Goal: Transaction & Acquisition: Purchase product/service

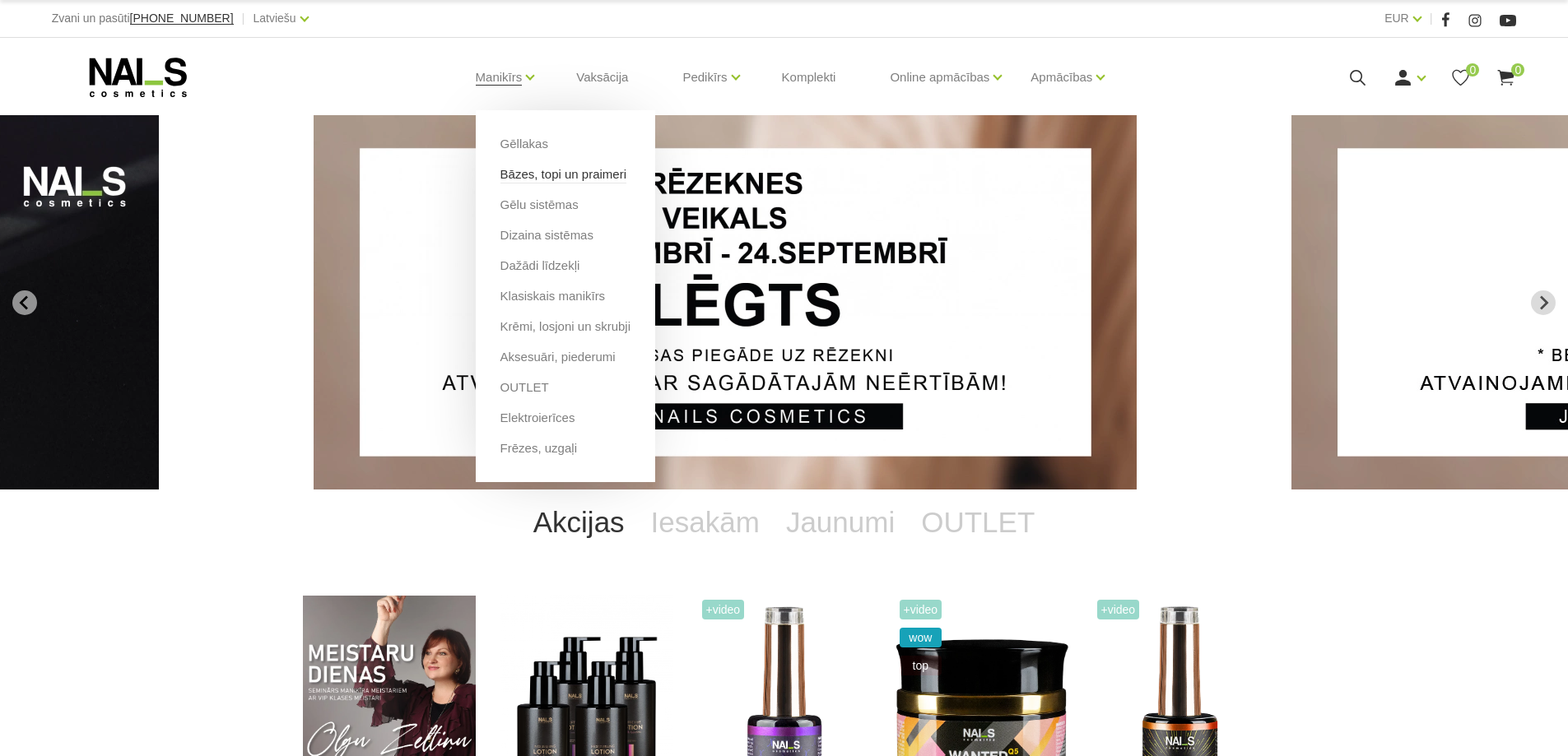
click at [546, 179] on link "Bāzes, topi un praimeri" at bounding box center [563, 174] width 126 height 18
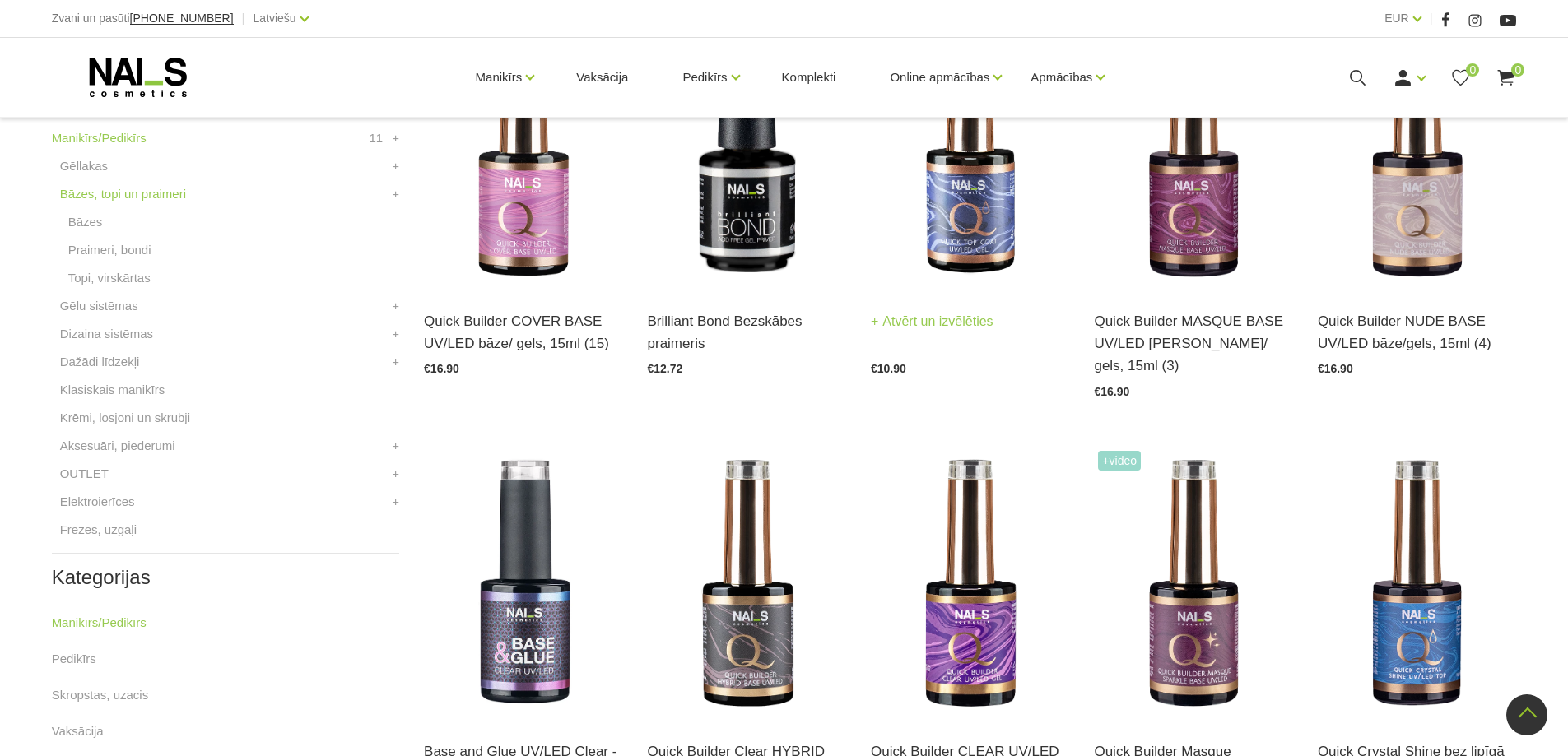
scroll to position [494, 0]
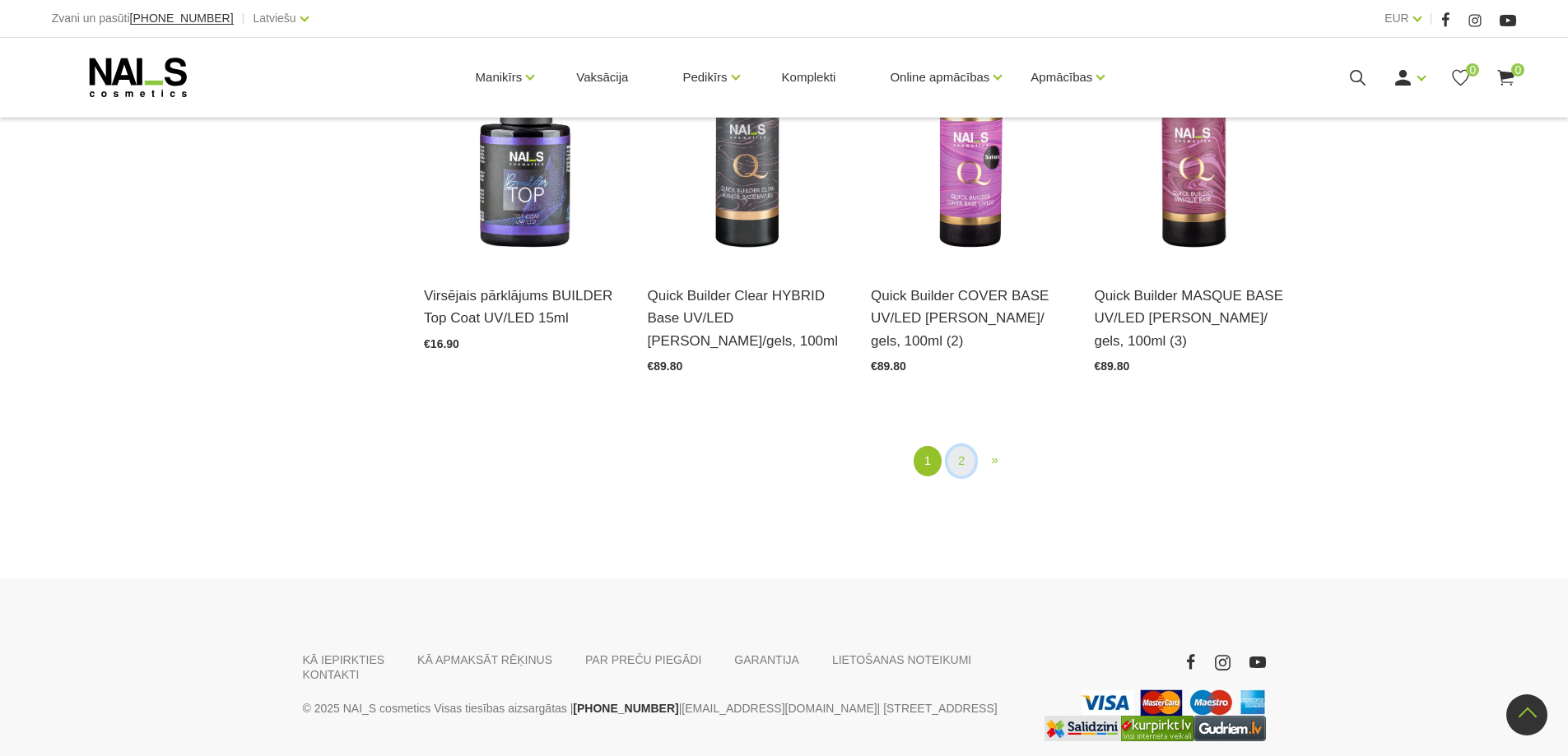
click at [954, 446] on link "2" at bounding box center [961, 460] width 28 height 30
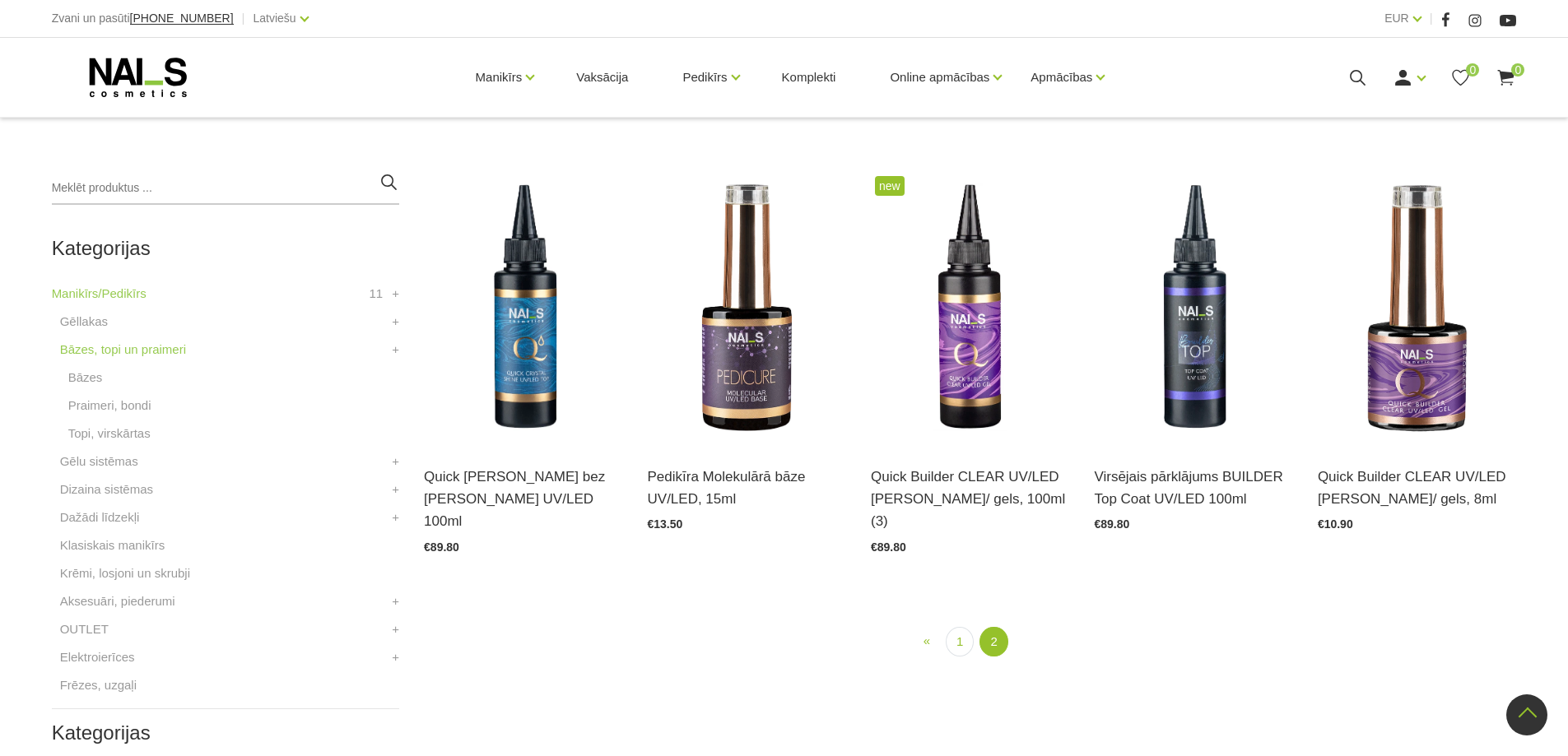
scroll to position [336, 0]
click at [90, 378] on link "Bāzes" at bounding box center [85, 378] width 34 height 20
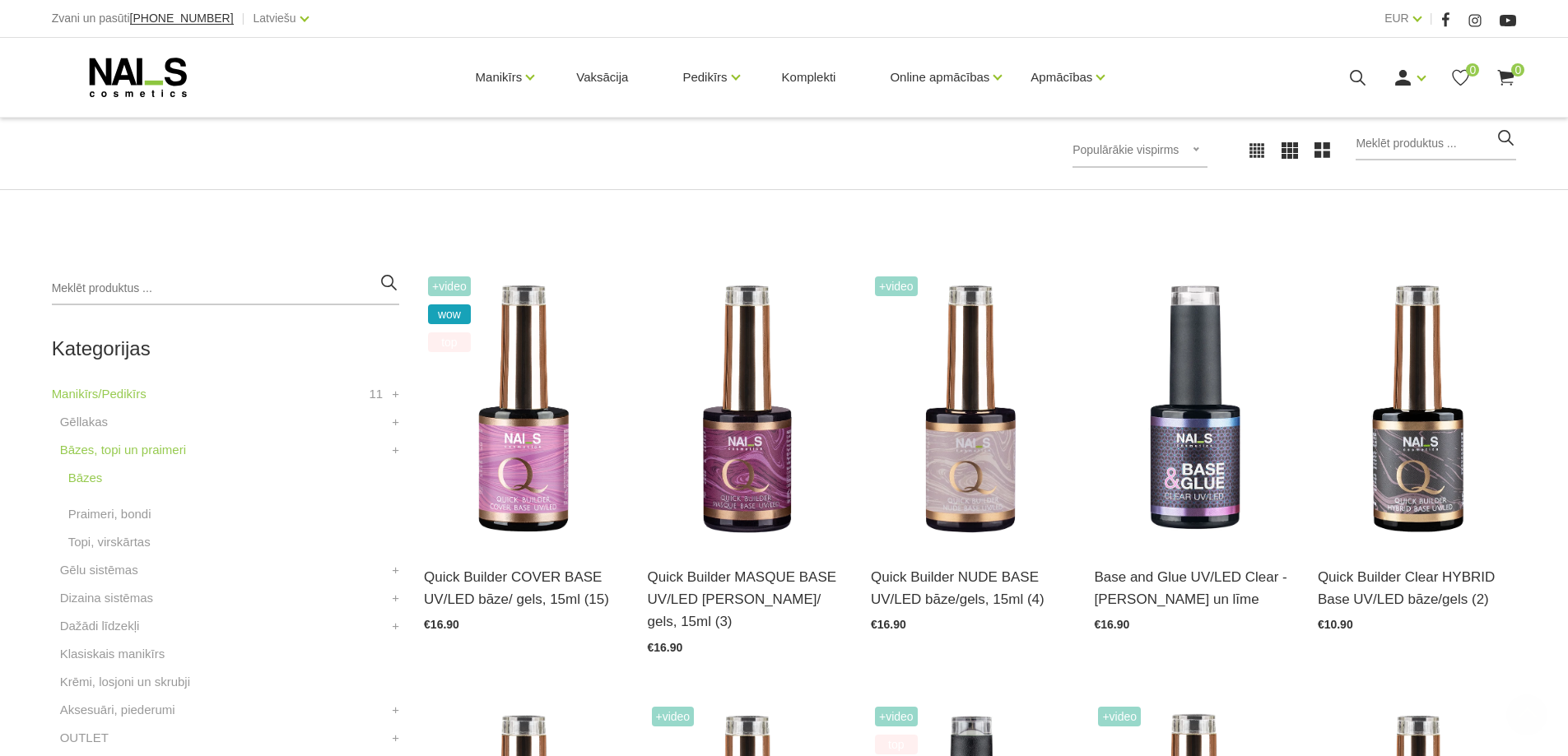
scroll to position [330, 0]
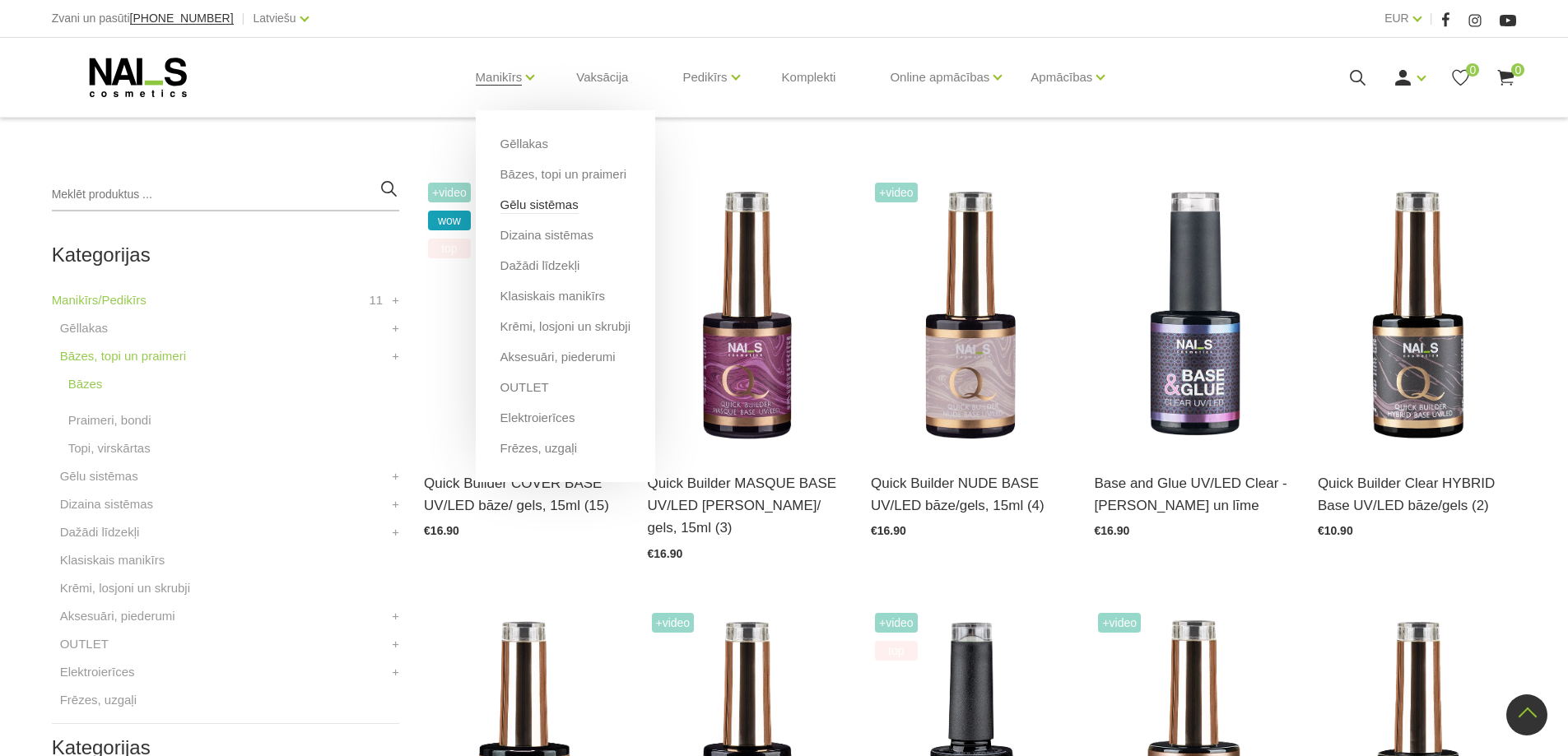
click at [564, 208] on link "Gēlu sistēmas" at bounding box center [539, 205] width 78 height 18
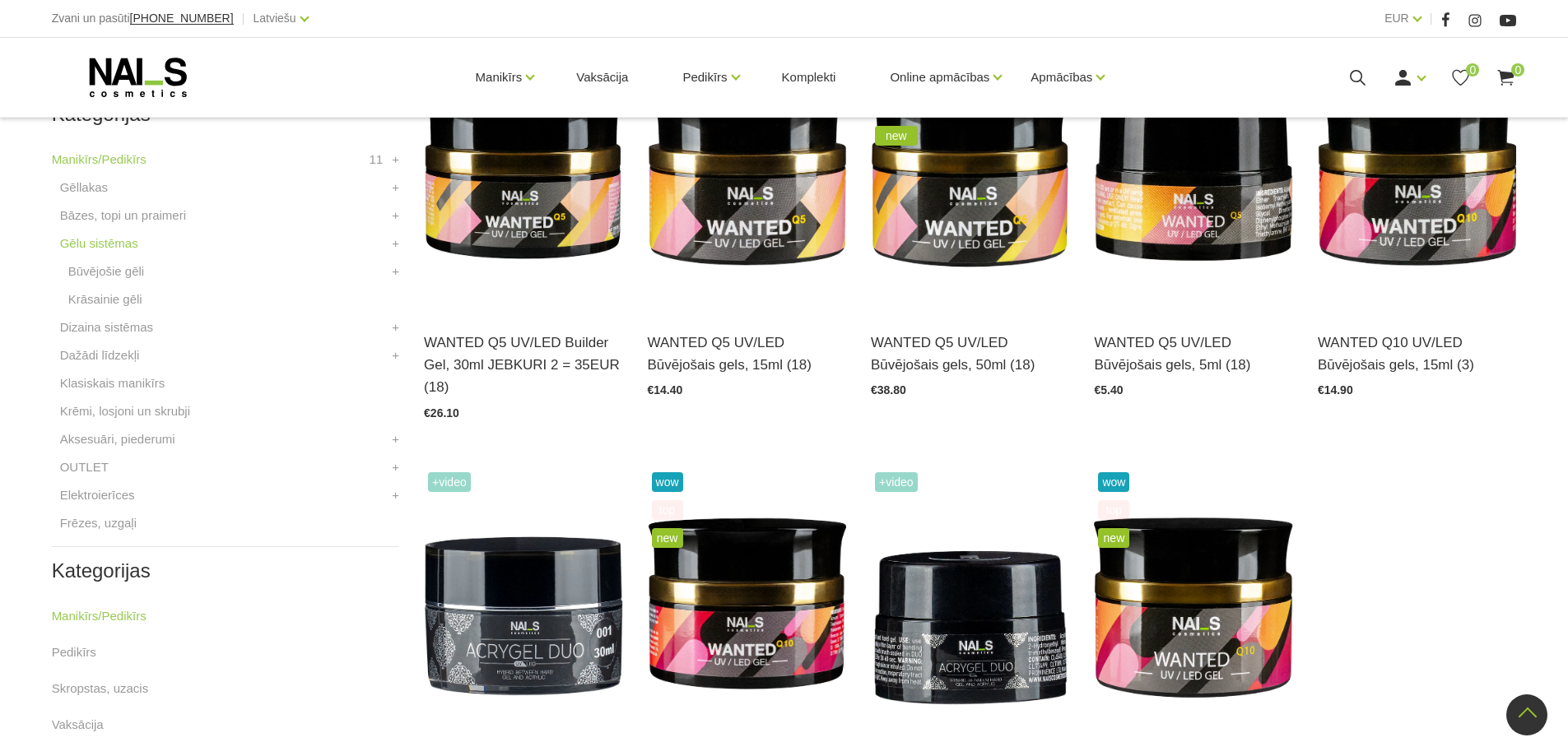
scroll to position [494, 0]
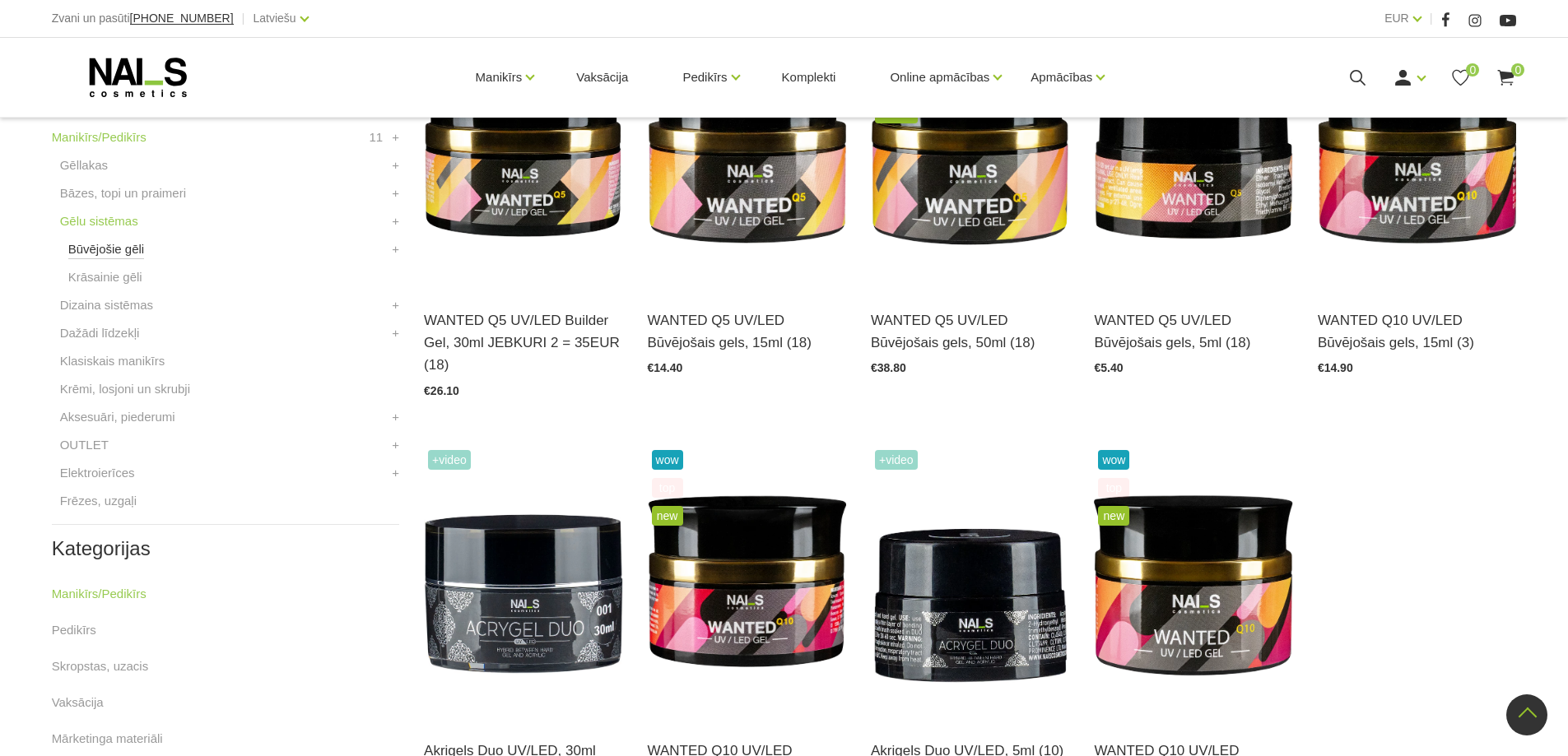
click at [122, 255] on link "Būvējošie gēli" at bounding box center [106, 249] width 77 height 20
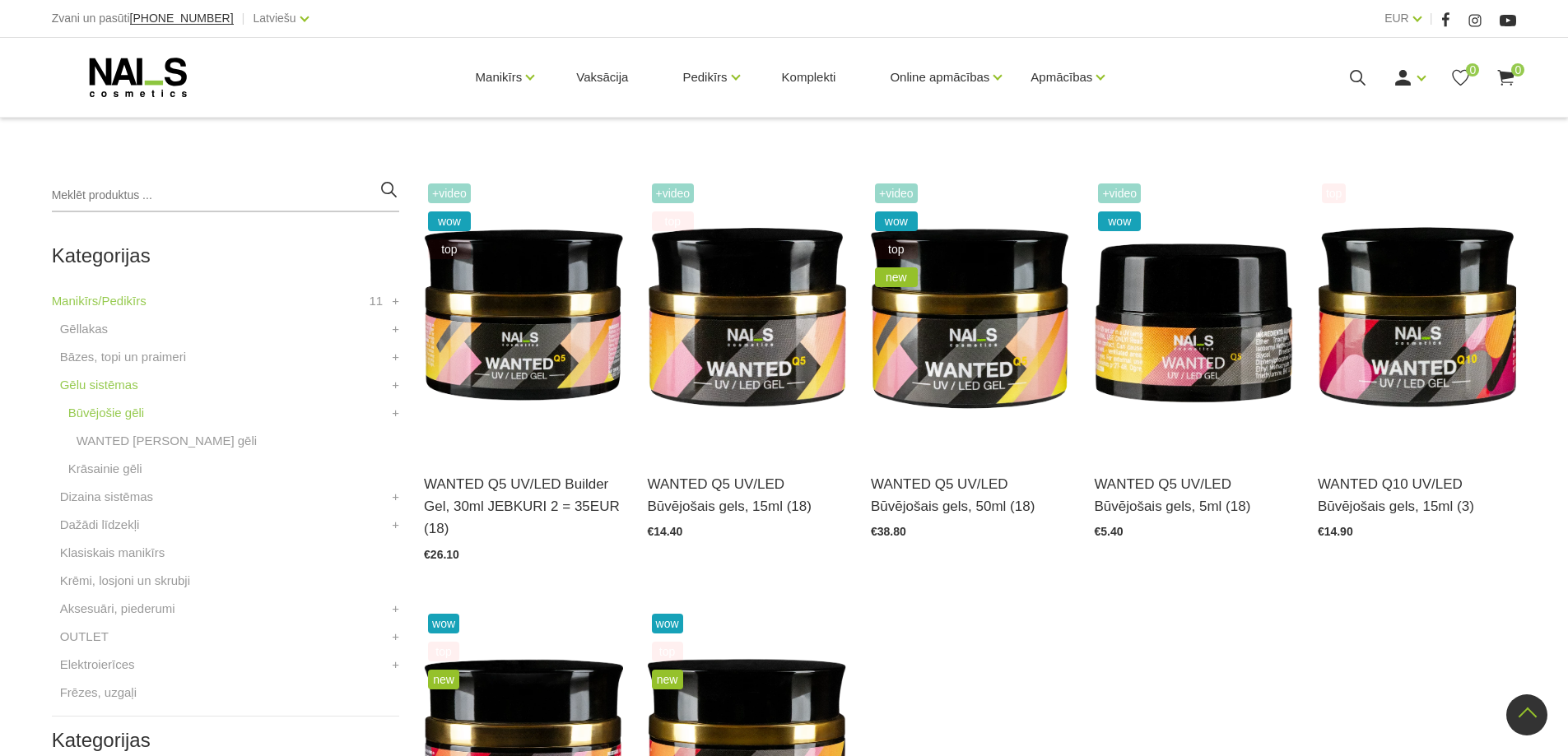
scroll to position [329, 0]
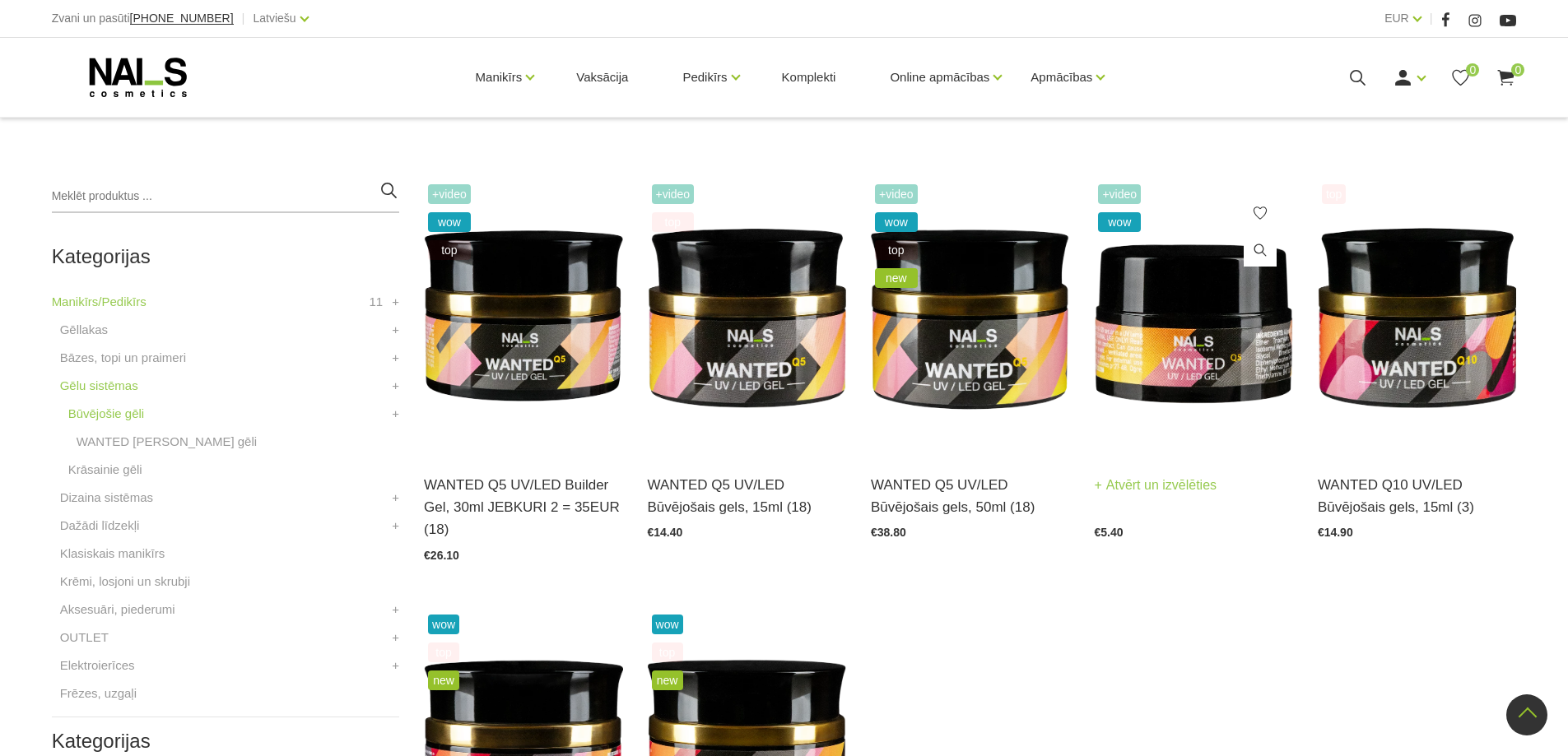
click at [1170, 366] on img at bounding box center [1193, 316] width 198 height 273
click at [87, 469] on link "Krāsainie gēli" at bounding box center [105, 470] width 74 height 20
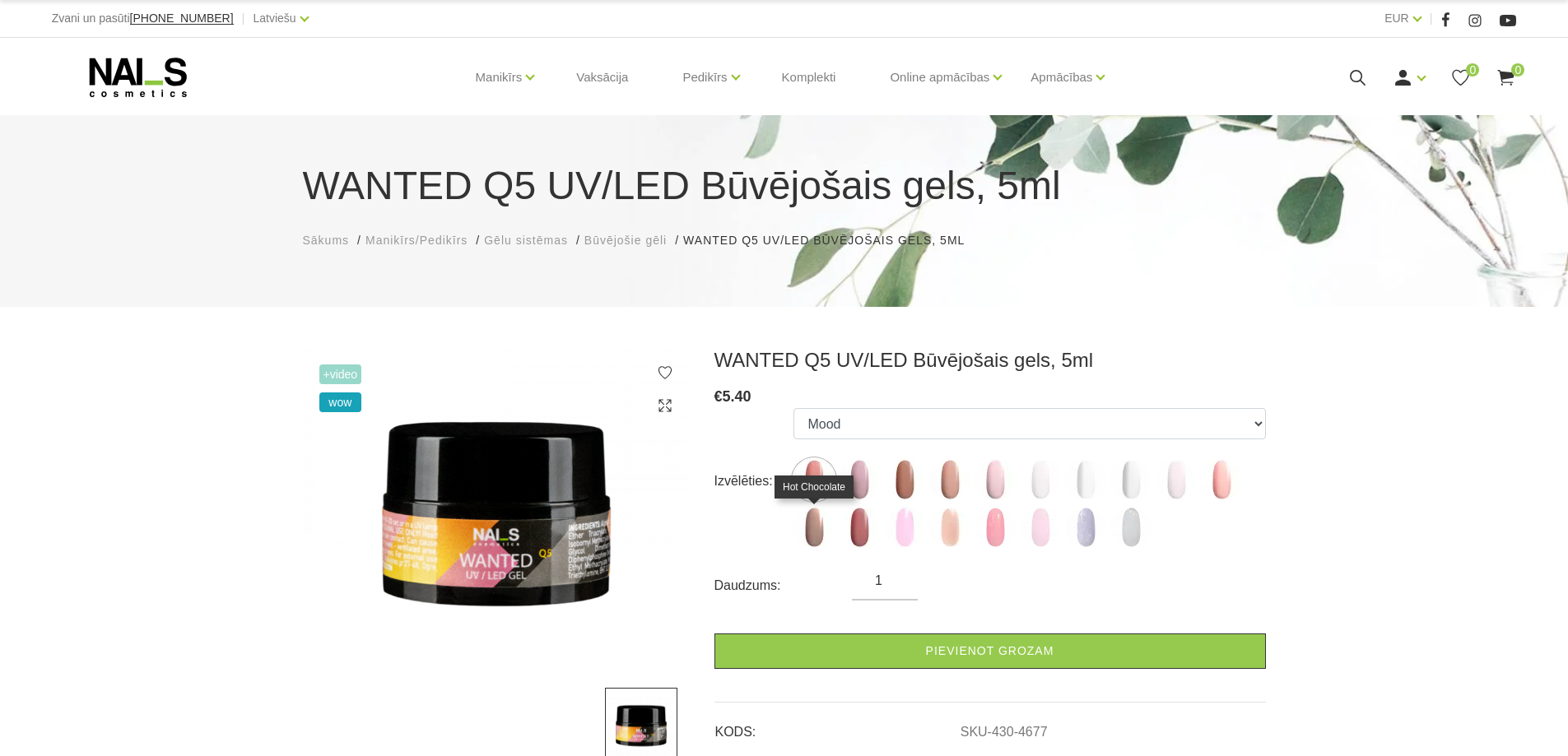
click at [818, 522] on img at bounding box center [814, 527] width 41 height 41
select select "6138"
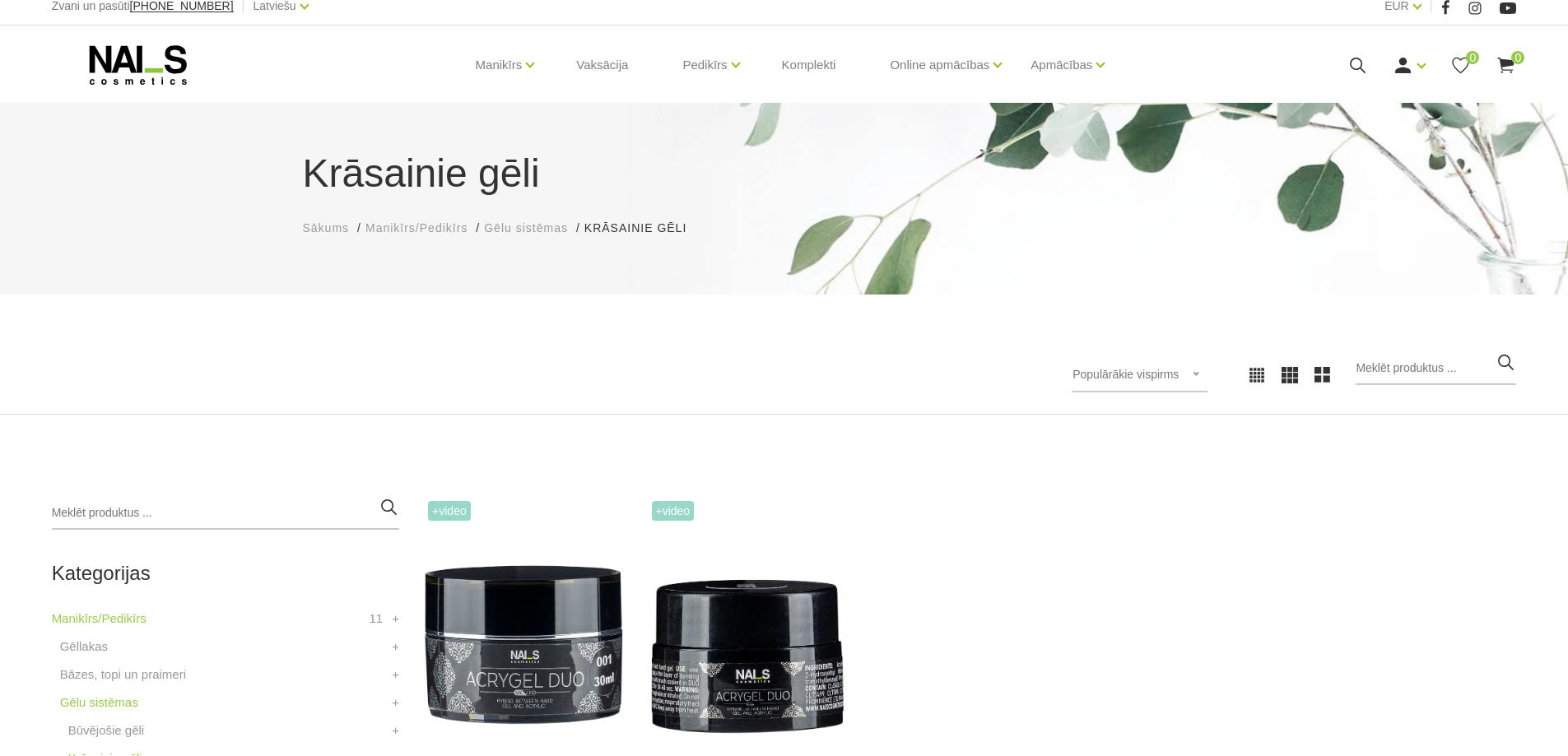
scroll to position [329, 0]
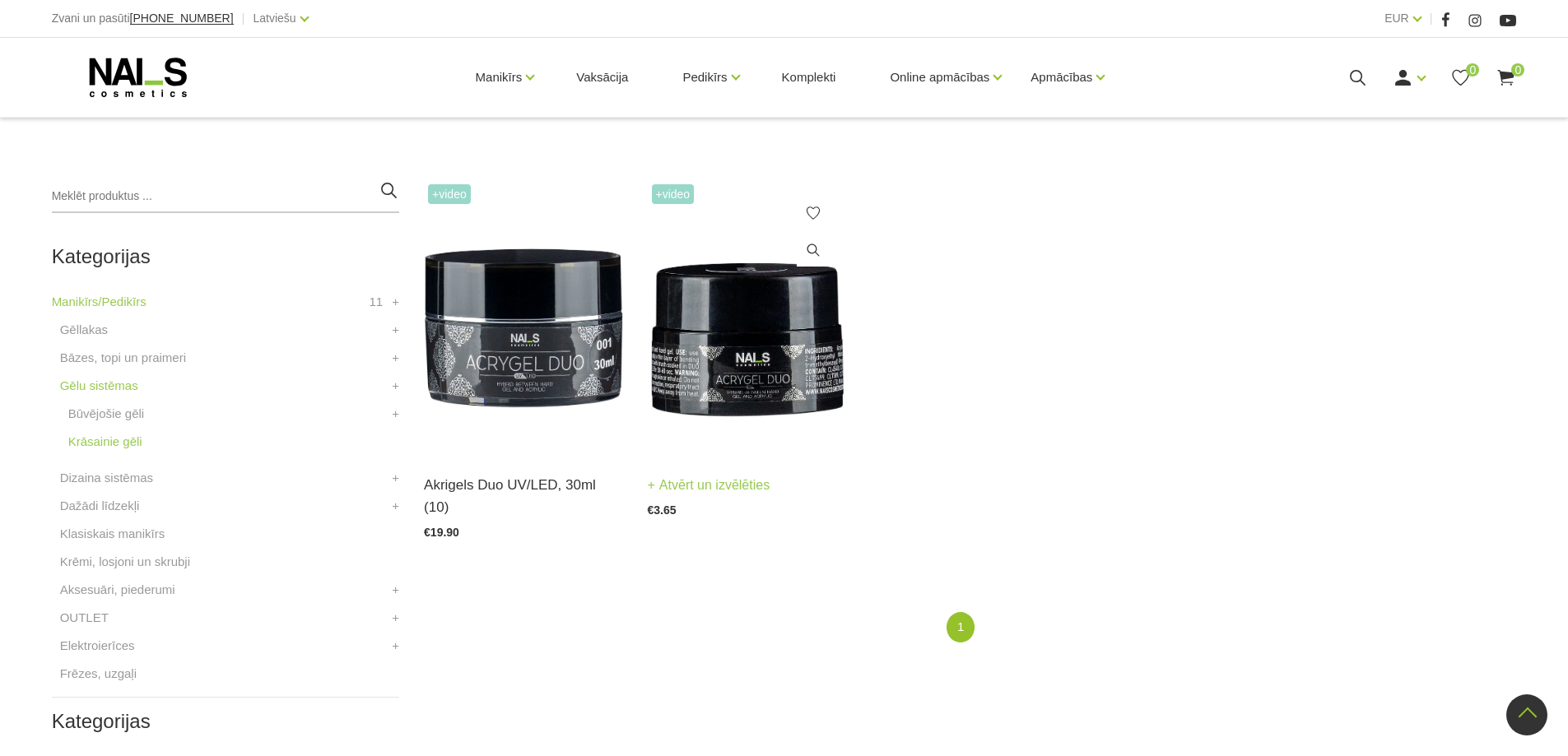
click at [743, 320] on img at bounding box center [747, 316] width 198 height 273
click at [114, 416] on link "Būvējošie gēli" at bounding box center [106, 414] width 77 height 20
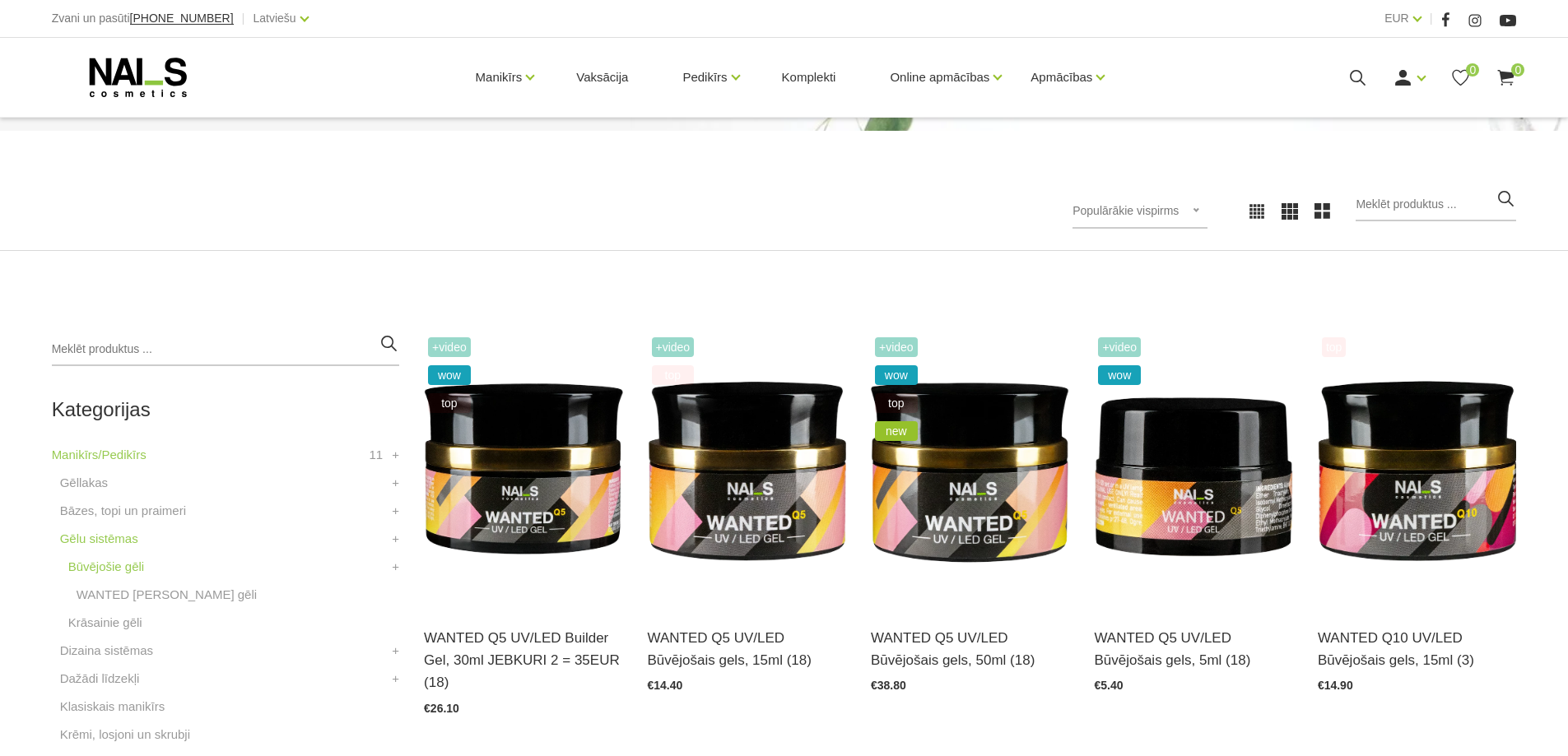
scroll to position [247, 0]
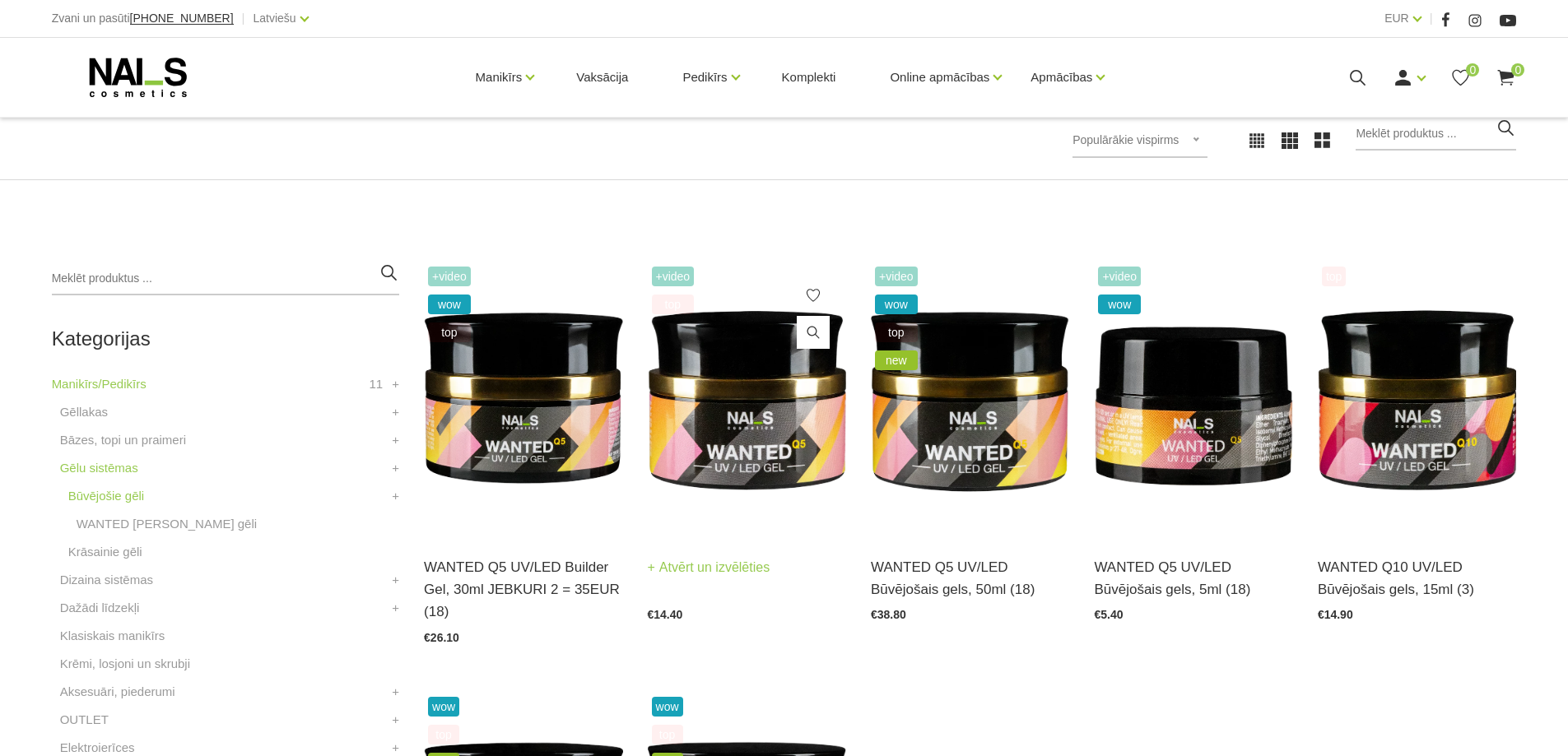
click at [781, 409] on img at bounding box center [747, 398] width 198 height 273
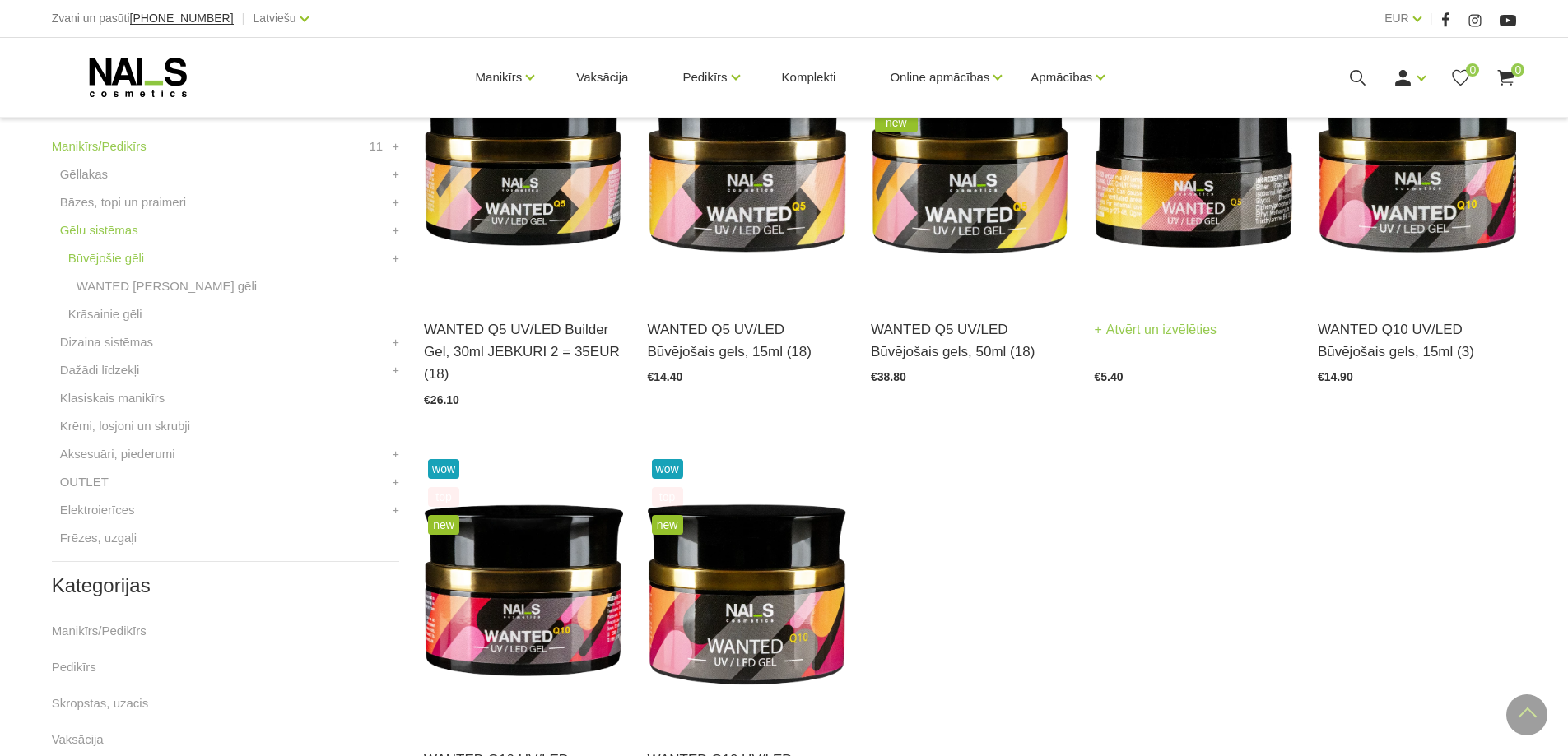
scroll to position [494, 0]
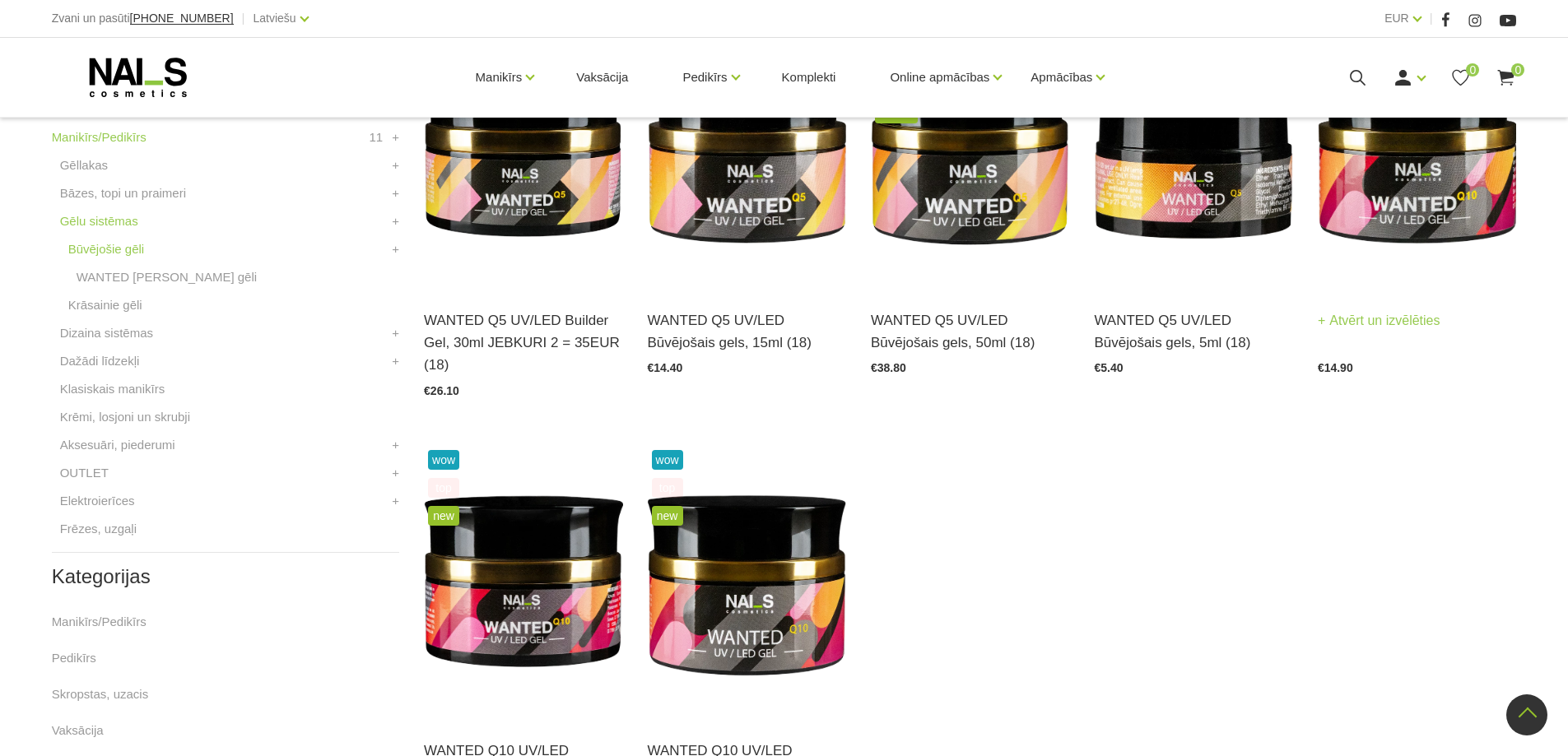
click at [1402, 178] on img at bounding box center [1417, 151] width 198 height 273
click at [466, 584] on img at bounding box center [523, 581] width 198 height 273
click at [751, 552] on img at bounding box center [747, 581] width 198 height 273
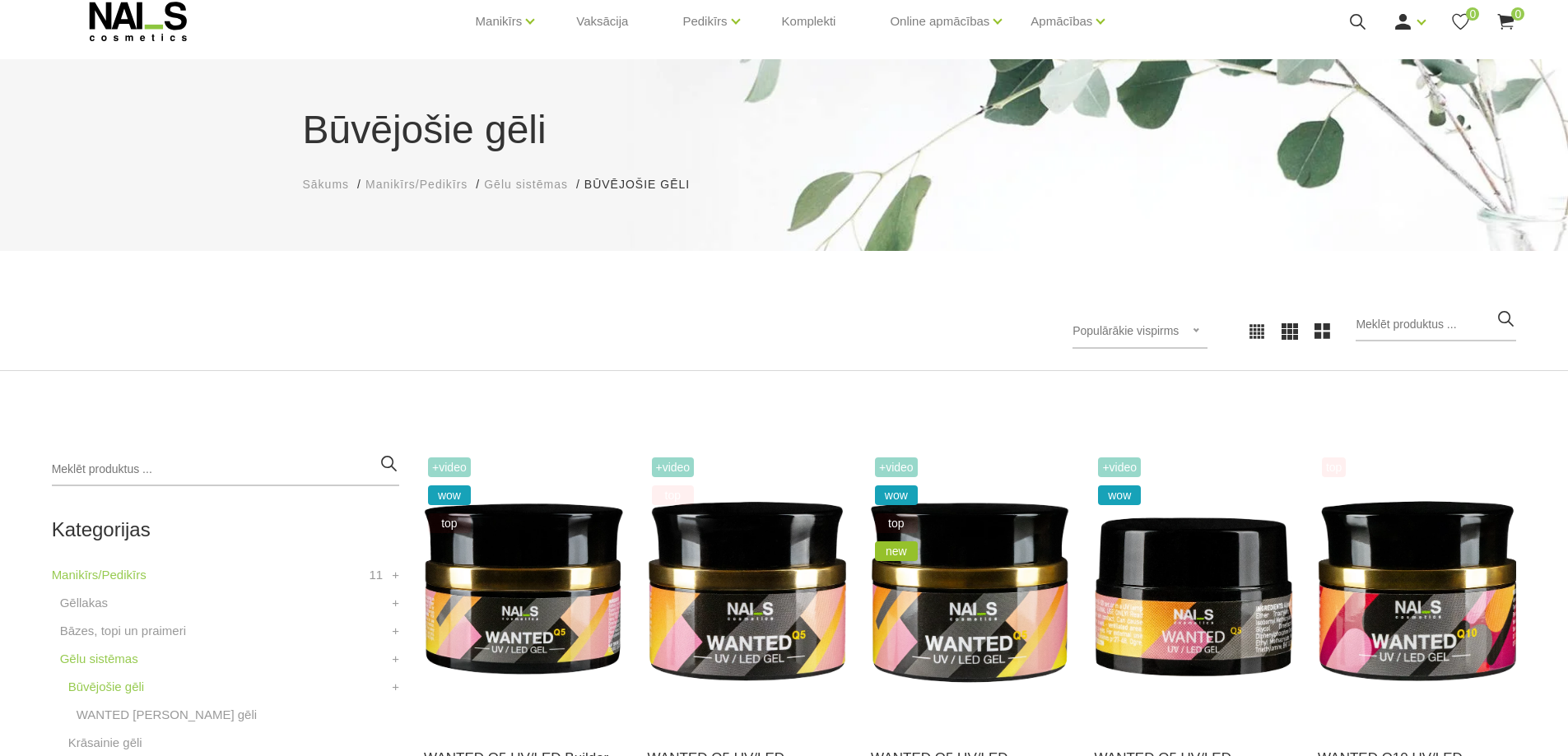
scroll to position [0, 0]
